Goal: Task Accomplishment & Management: Manage account settings

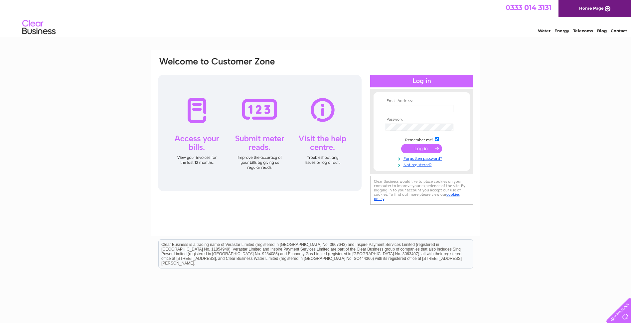
type input "[DOMAIN_NAME][EMAIL_ADDRESS][DOMAIN_NAME]"
click at [420, 146] on input "submit" at bounding box center [421, 148] width 41 height 9
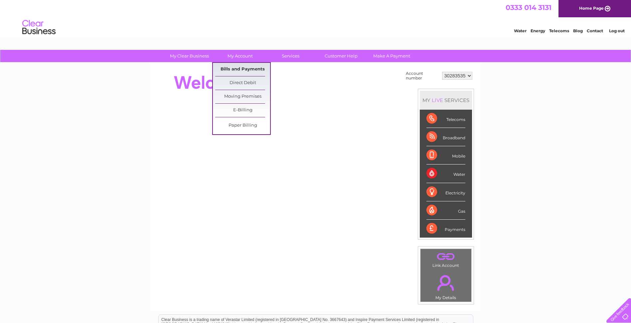
click at [244, 67] on link "Bills and Payments" at bounding box center [242, 69] width 55 height 13
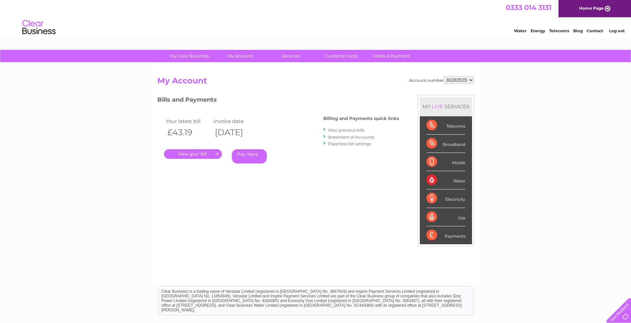
click at [207, 152] on link "." at bounding box center [193, 154] width 58 height 10
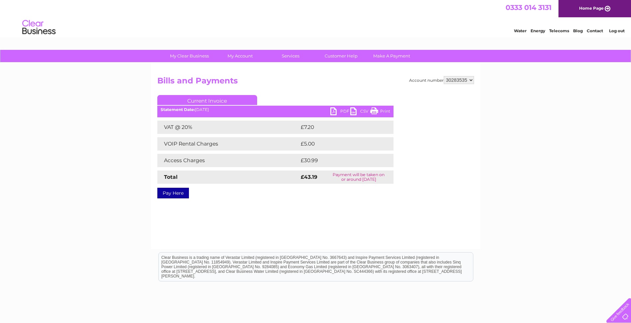
click at [338, 111] on link "PDF" at bounding box center [340, 112] width 20 height 10
